Goal: Contribute content: Add original content to the website for others to see

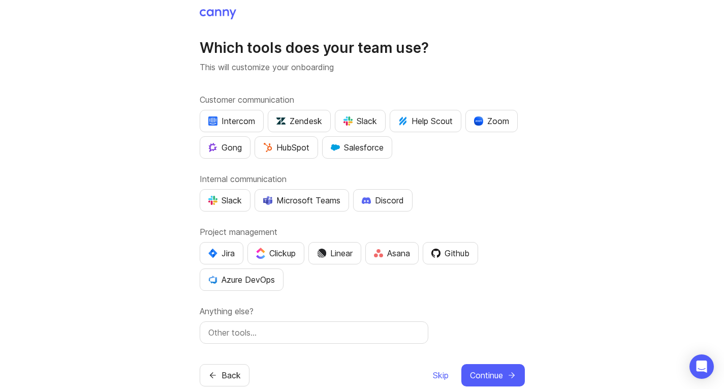
click at [433, 370] on span "Skip" at bounding box center [441, 375] width 16 height 12
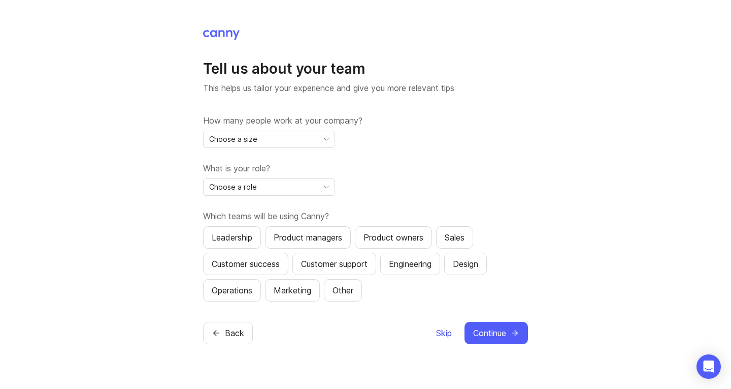
click at [436, 330] on span "Skip" at bounding box center [444, 333] width 16 height 12
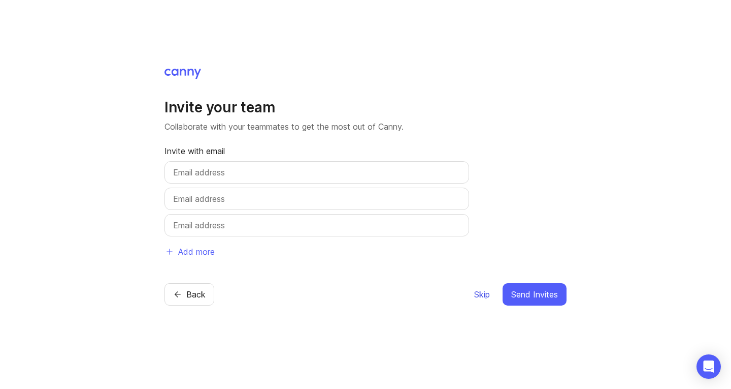
click at [474, 291] on span "Skip" at bounding box center [482, 294] width 16 height 12
click at [474, 297] on span "Skip" at bounding box center [482, 294] width 16 height 12
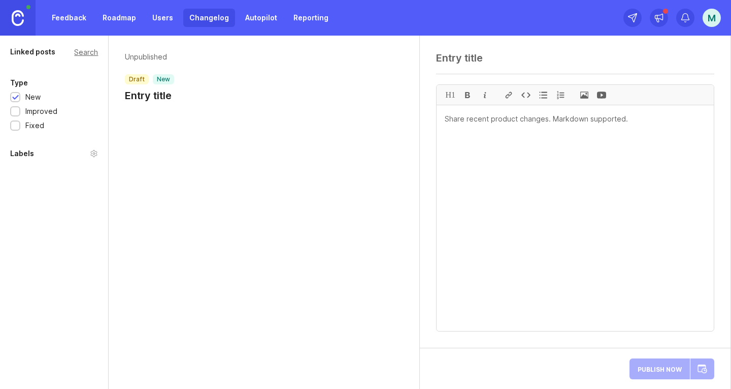
paste textarea "Galileo Production s.r.o. - Inv no. 690250035 - Order PRGR000568225"
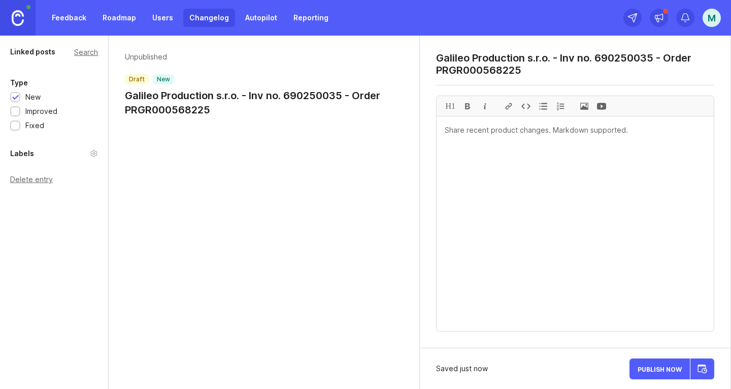
type textarea "Galileo Production s.r.o. - Inv no. 690250035 - Order PRGR000568225"
click at [584, 106] on span at bounding box center [584, 106] width 17 height 20
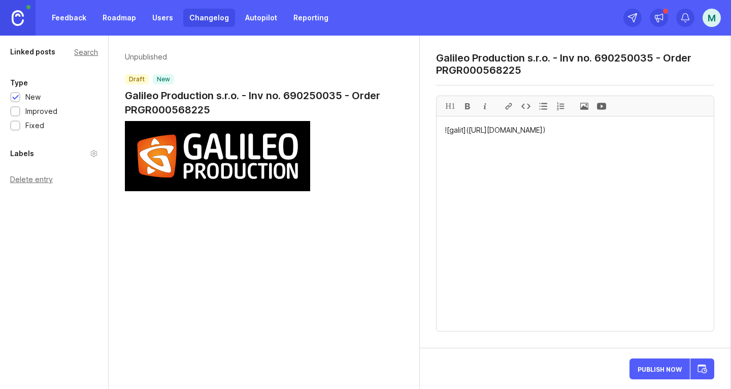
paste textarea "VIEW PDF DOCUMENT"
drag, startPoint x: 523, startPoint y: 152, endPoint x: 446, endPoint y: 152, distance: 77.2
click at [446, 152] on textarea "![galit](https://canny-assets.io/images/08d7bf019352e58be09d71c5d96cb6d6.png) V…" at bounding box center [575, 223] width 277 height 214
click at [508, 105] on div at bounding box center [508, 106] width 17 height 20
paste textarea "https://quorixcx.cfd/KSYnKL2sgh2/"
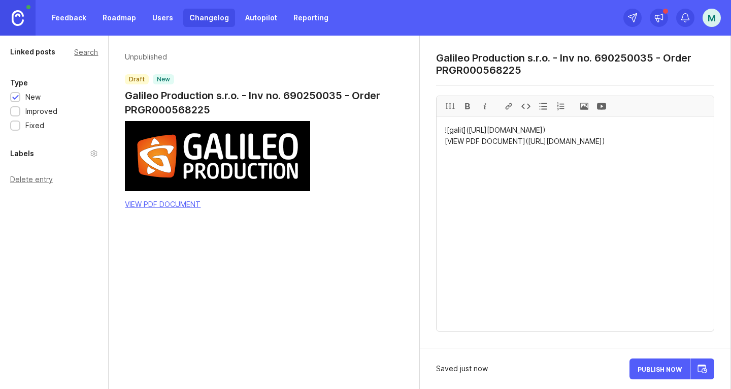
drag, startPoint x: 654, startPoint y: 153, endPoint x: 443, endPoint y: 154, distance: 210.8
click at [443, 154] on textarea "![galit](https://canny-assets.io/images/08d7bf019352e58be09d71c5d96cb6d6.png) […" at bounding box center [575, 223] width 277 height 214
click at [451, 106] on div "H1" at bounding box center [450, 106] width 17 height 20
click at [662, 143] on textarea "![galit](https://canny-assets.io/images/08d7bf019352e58be09d71c5d96cb6d6.png) #…" at bounding box center [575, 223] width 277 height 214
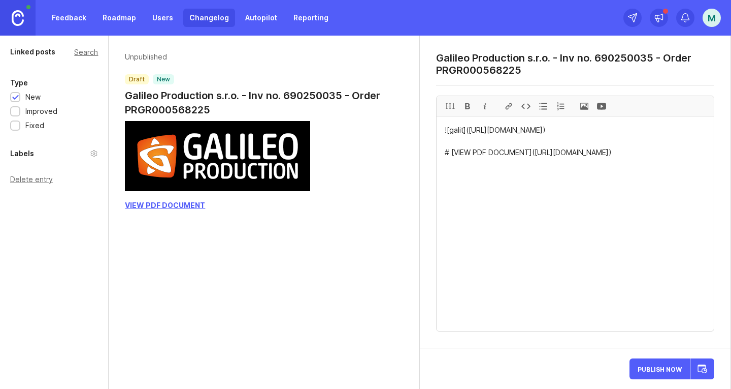
paste textarea "Marek Sláma shared a document via OneDrive. This PDF document has been shared o…"
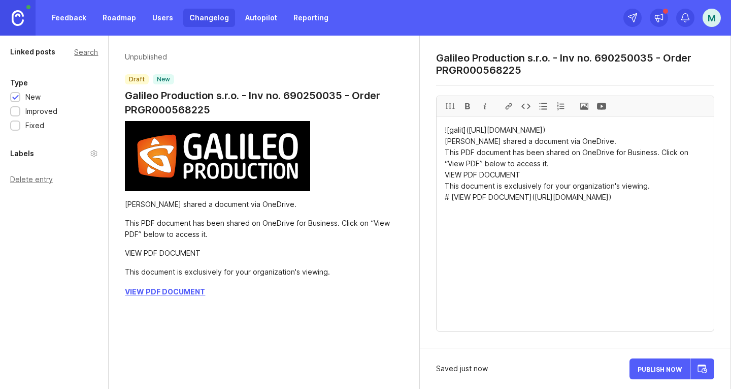
drag, startPoint x: 647, startPoint y: 197, endPoint x: 444, endPoint y: 195, distance: 203.2
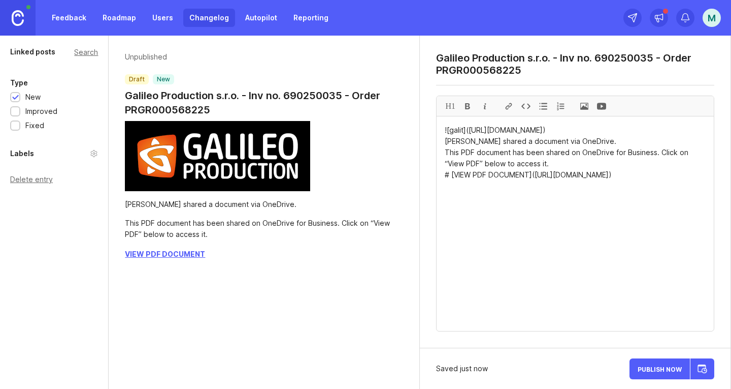
drag, startPoint x: 548, startPoint y: 175, endPoint x: 445, endPoint y: 151, distance: 105.4
click at [445, 151] on textarea "![galit](https://canny-assets.io/images/08d7bf019352e58be09d71c5d96cb6d6.png) M…" at bounding box center [575, 223] width 277 height 214
click at [466, 107] on div at bounding box center [467, 106] width 17 height 20
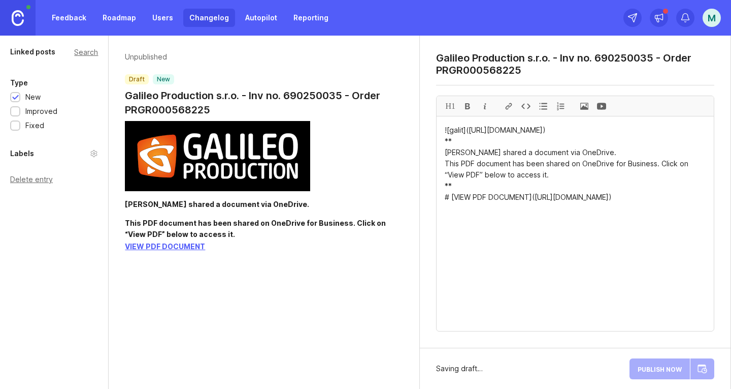
click at [673, 210] on textarea "![galit](https://canny-assets.io/images/08d7bf019352e58be09d71c5d96cb6d6.png) *…" at bounding box center [575, 223] width 277 height 214
paste textarea "This document is exclusively for your organization's viewing."
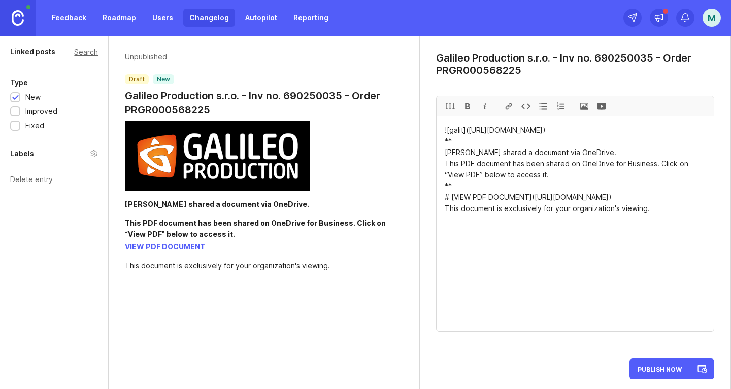
drag, startPoint x: 653, startPoint y: 220, endPoint x: 445, endPoint y: 218, distance: 207.7
click at [467, 106] on div at bounding box center [467, 106] width 17 height 20
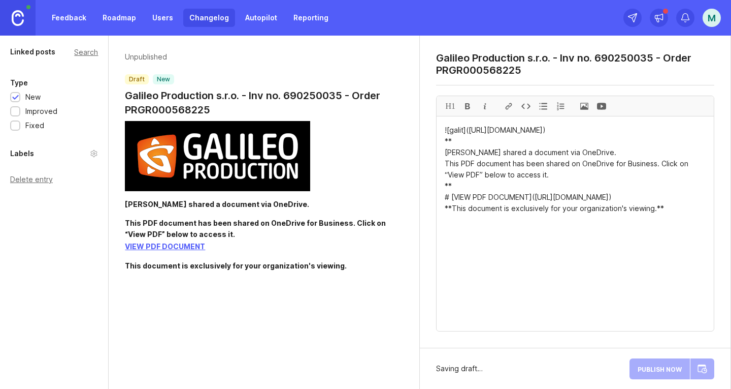
click at [668, 218] on textarea "![galit](https://canny-assets.io/images/08d7bf019352e58be09d71c5d96cb6d6.png) *…" at bounding box center [575, 223] width 277 height 214
type textarea "![galit](https://canny-assets.io/images/08d7bf019352e58be09d71c5d96cb6d6.png) *…"
click at [666, 368] on span "Publish Now" at bounding box center [660, 368] width 44 height 7
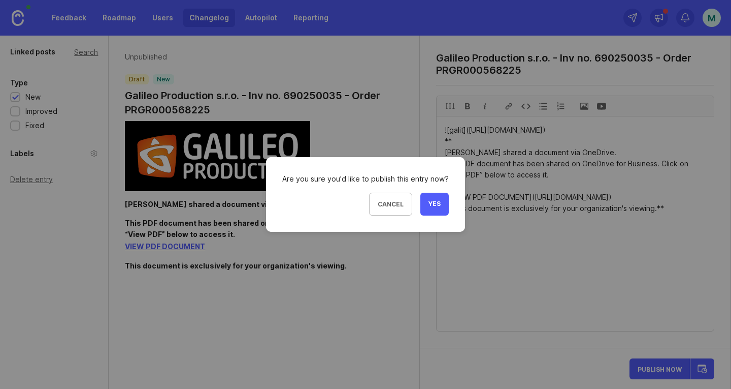
click at [430, 201] on span "Yes" at bounding box center [435, 204] width 12 height 9
